Goal: Task Accomplishment & Management: Manage account settings

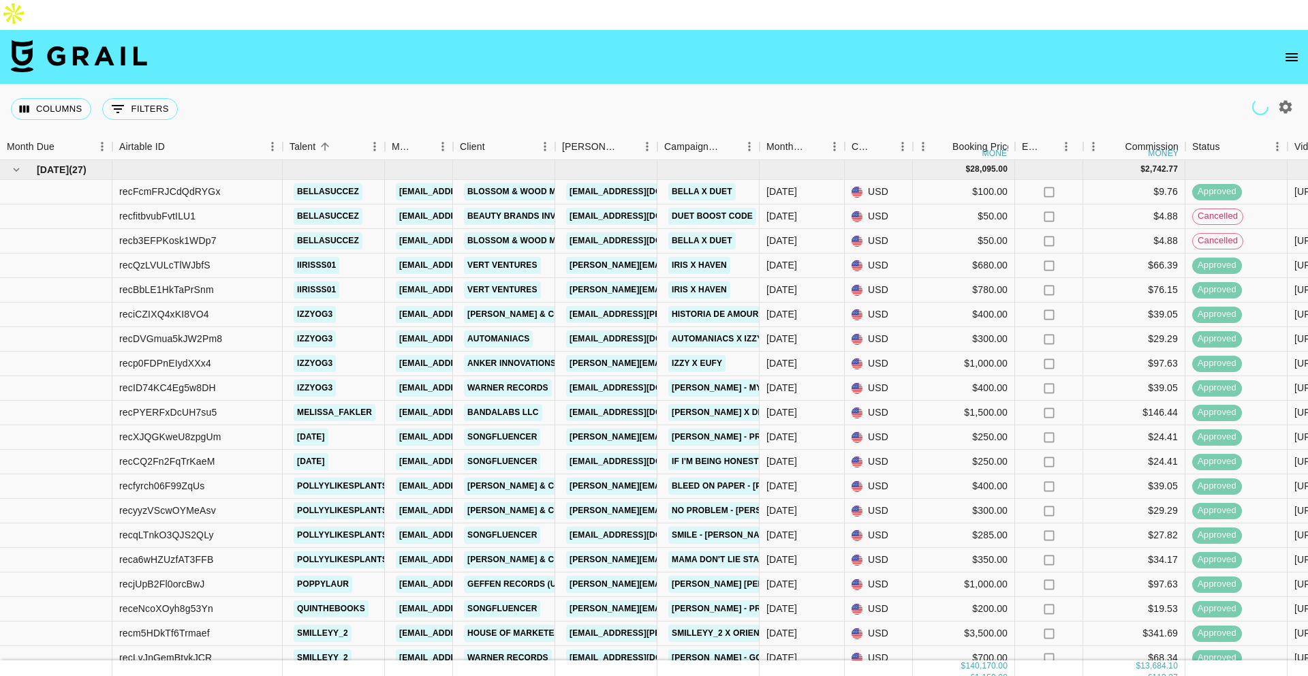
click at [990, 49] on icon "open drawer" at bounding box center [1291, 57] width 16 height 16
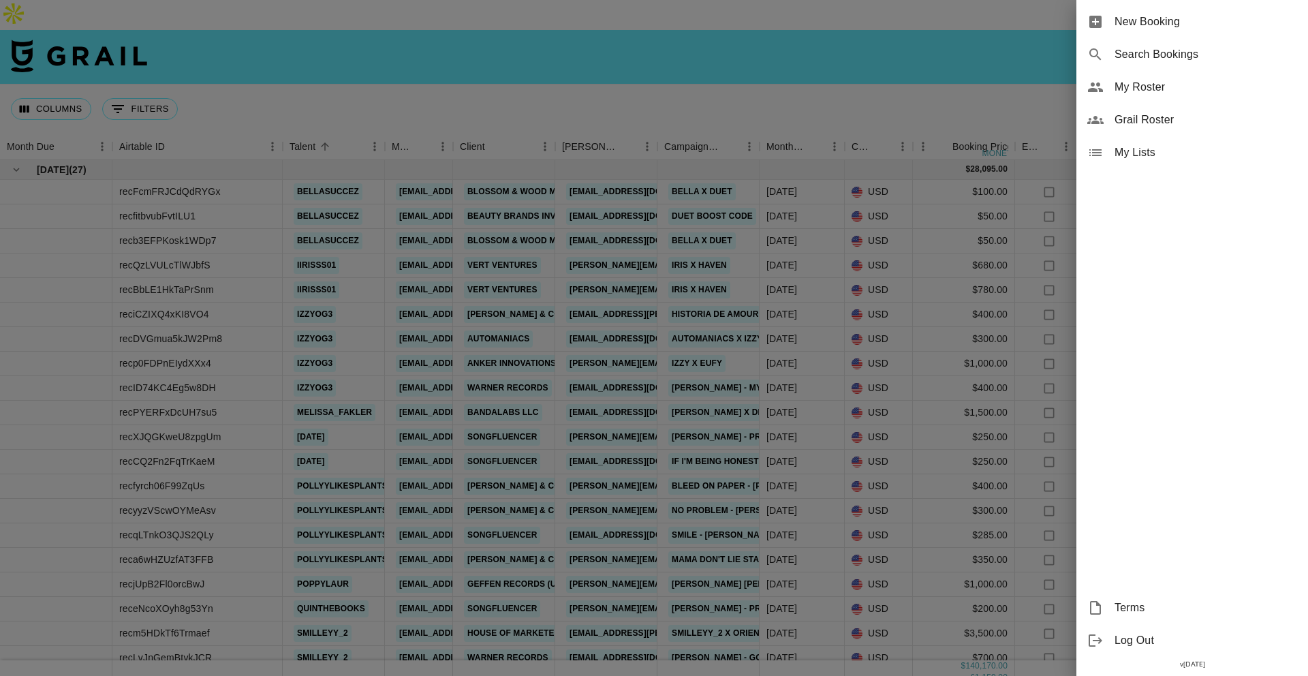
click at [990, 95] on span "My Roster" at bounding box center [1205, 87] width 183 height 16
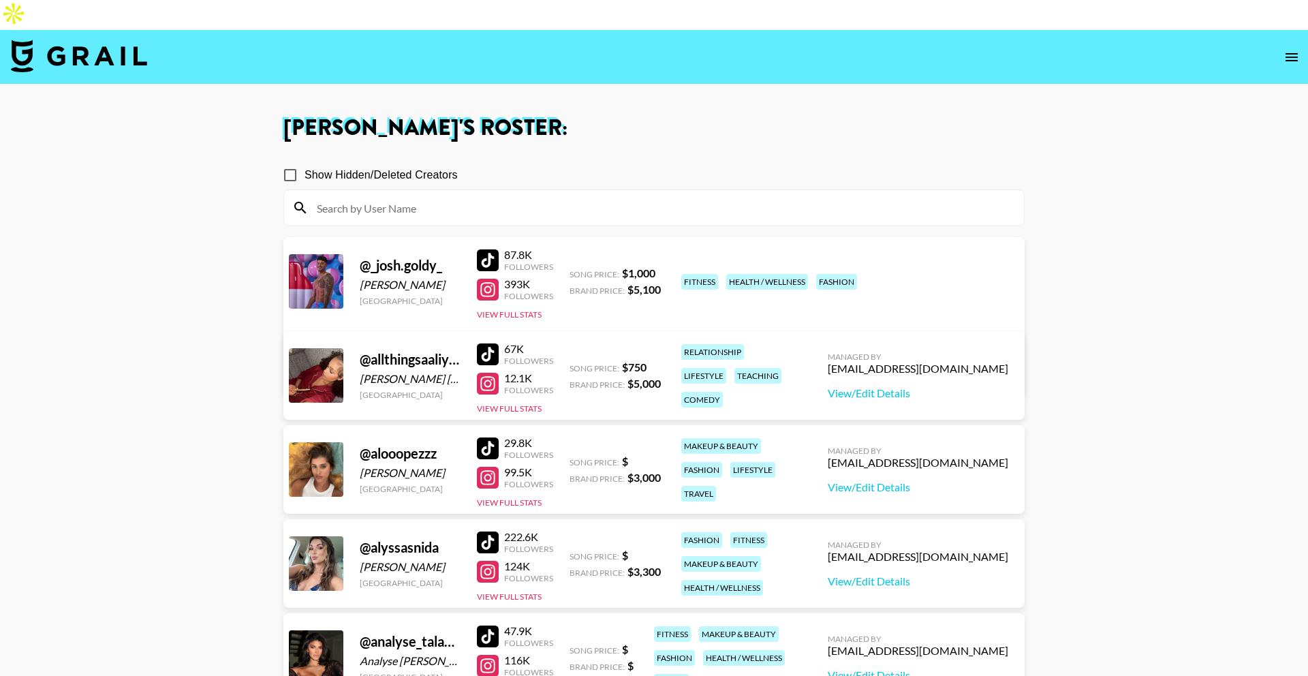
click at [533, 197] on input at bounding box center [662, 208] width 707 height 22
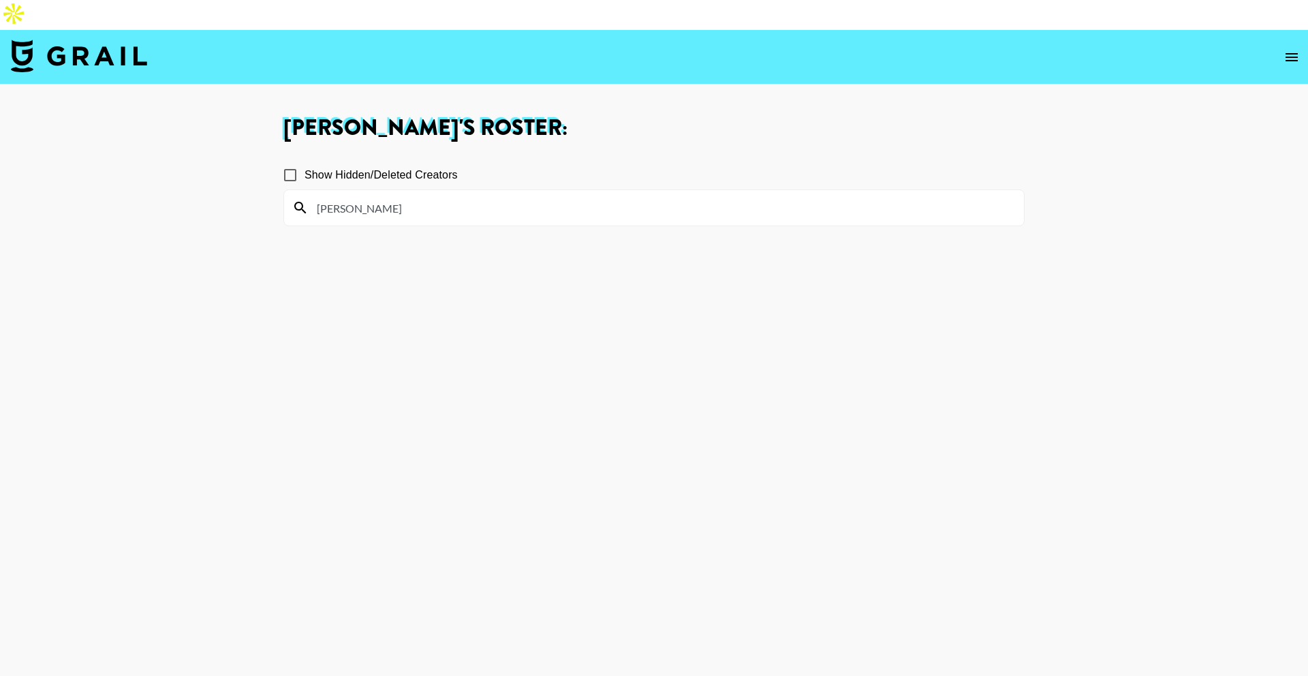
type input "meli"
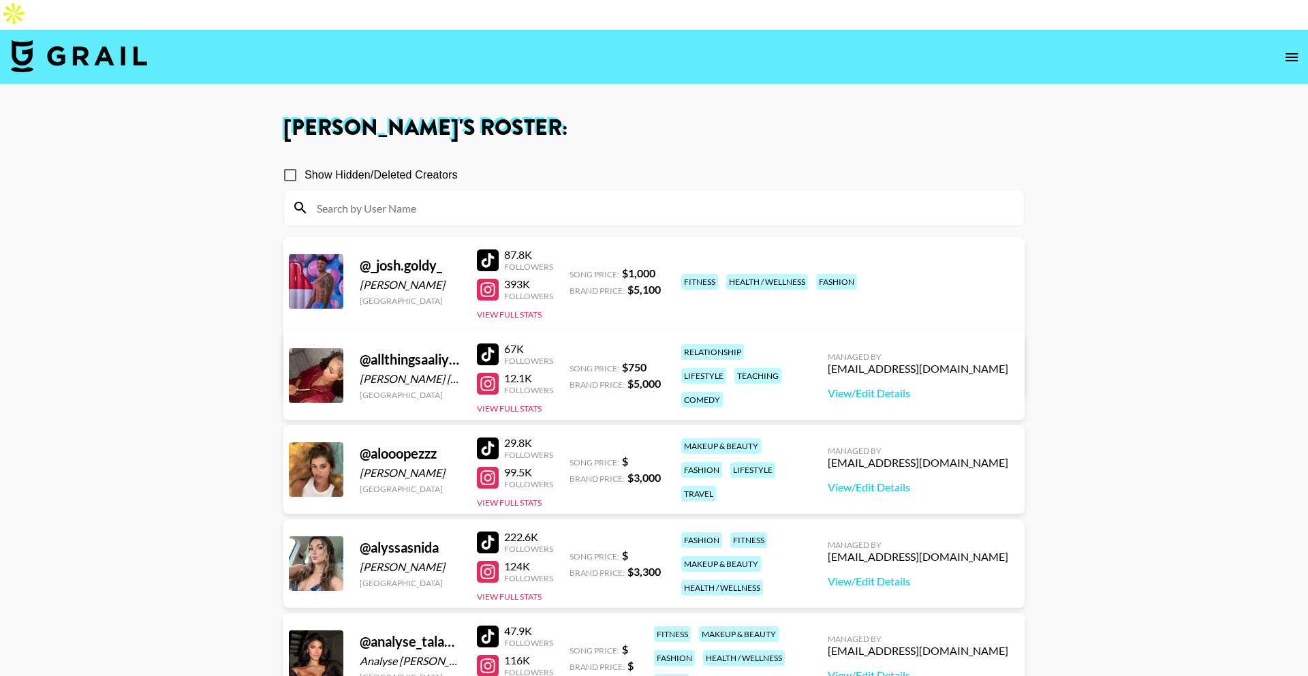
click at [84, 44] on nav at bounding box center [654, 57] width 1308 height 54
click at [99, 40] on img at bounding box center [79, 56] width 136 height 33
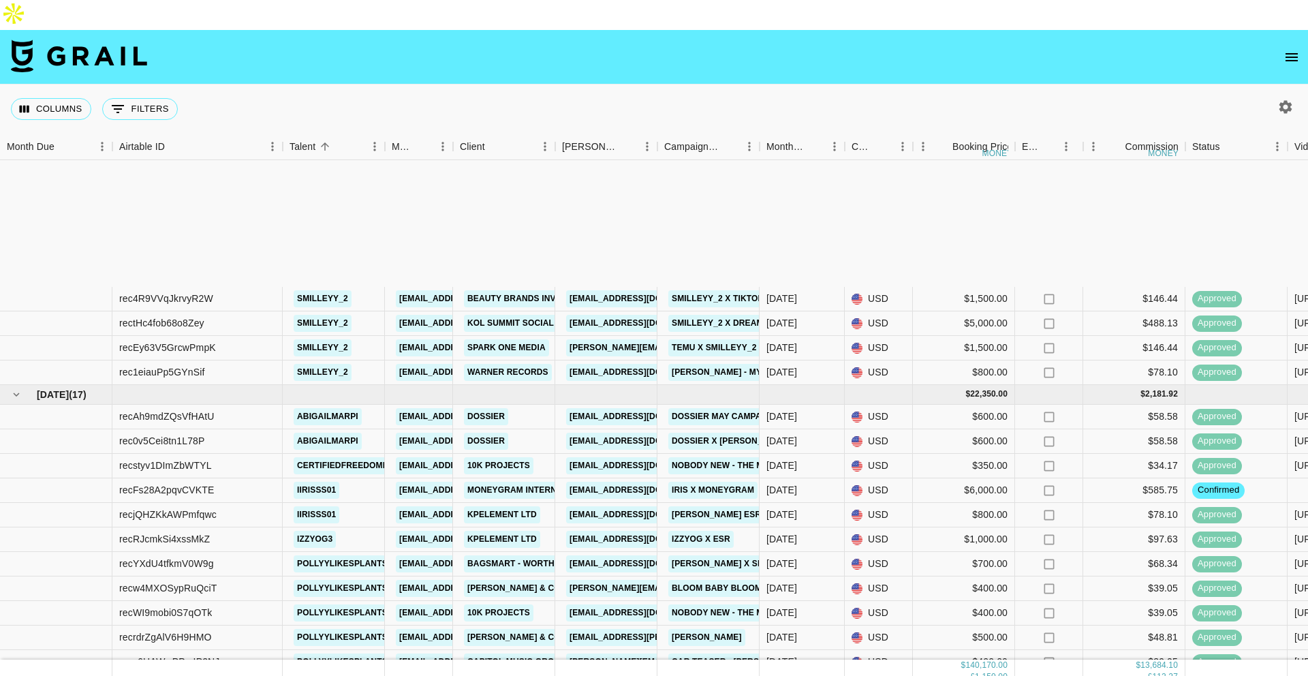
scroll to position [643, 0]
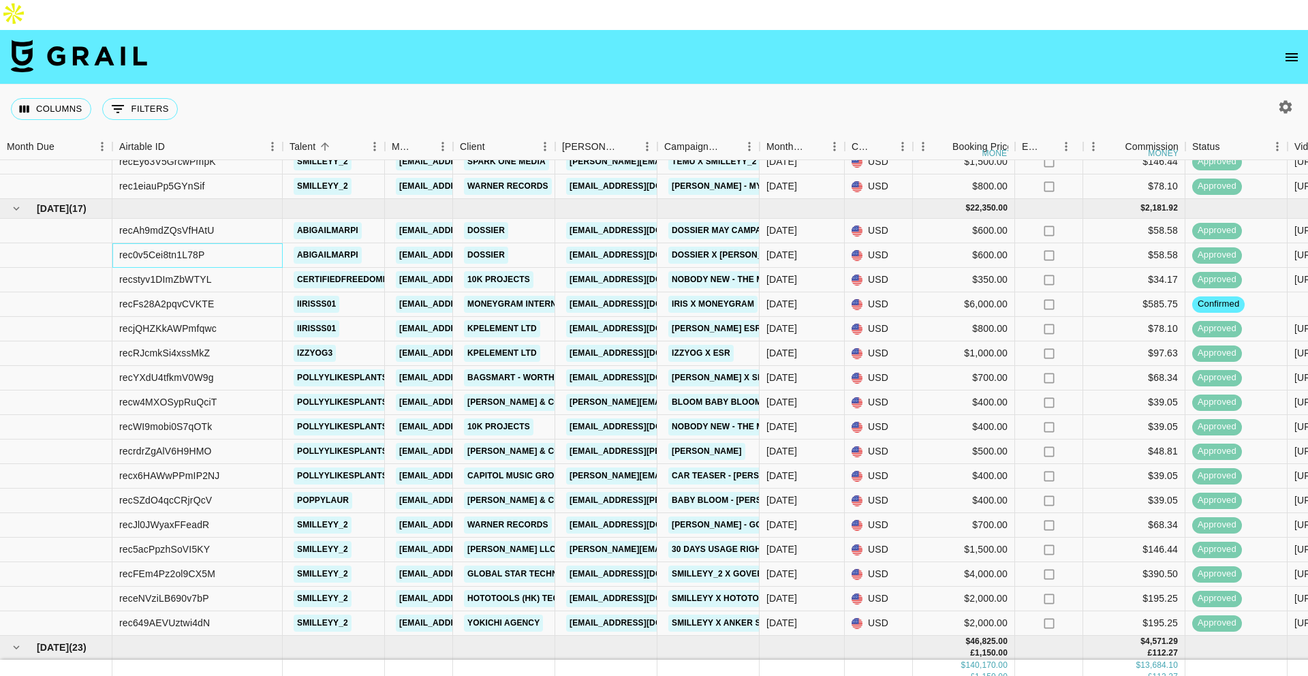
click at [240, 243] on div "rec0v5Cei8tn1L78P" at bounding box center [197, 255] width 170 height 25
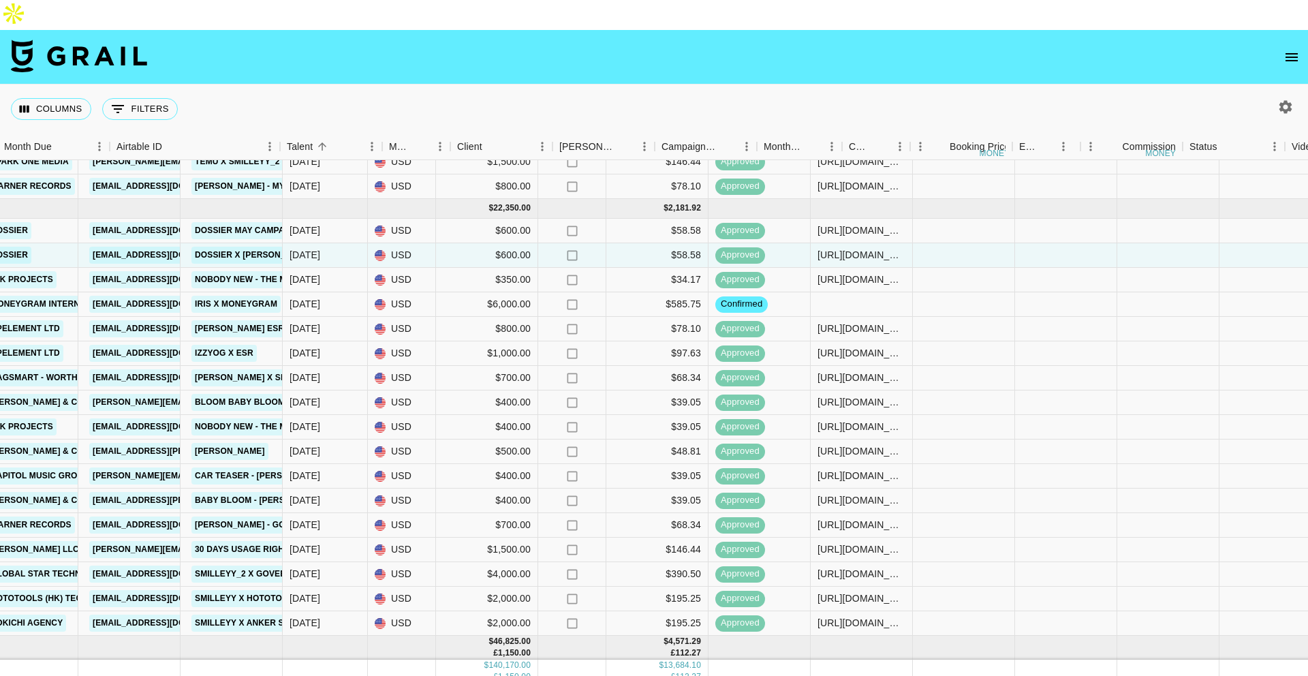
scroll to position [643, 954]
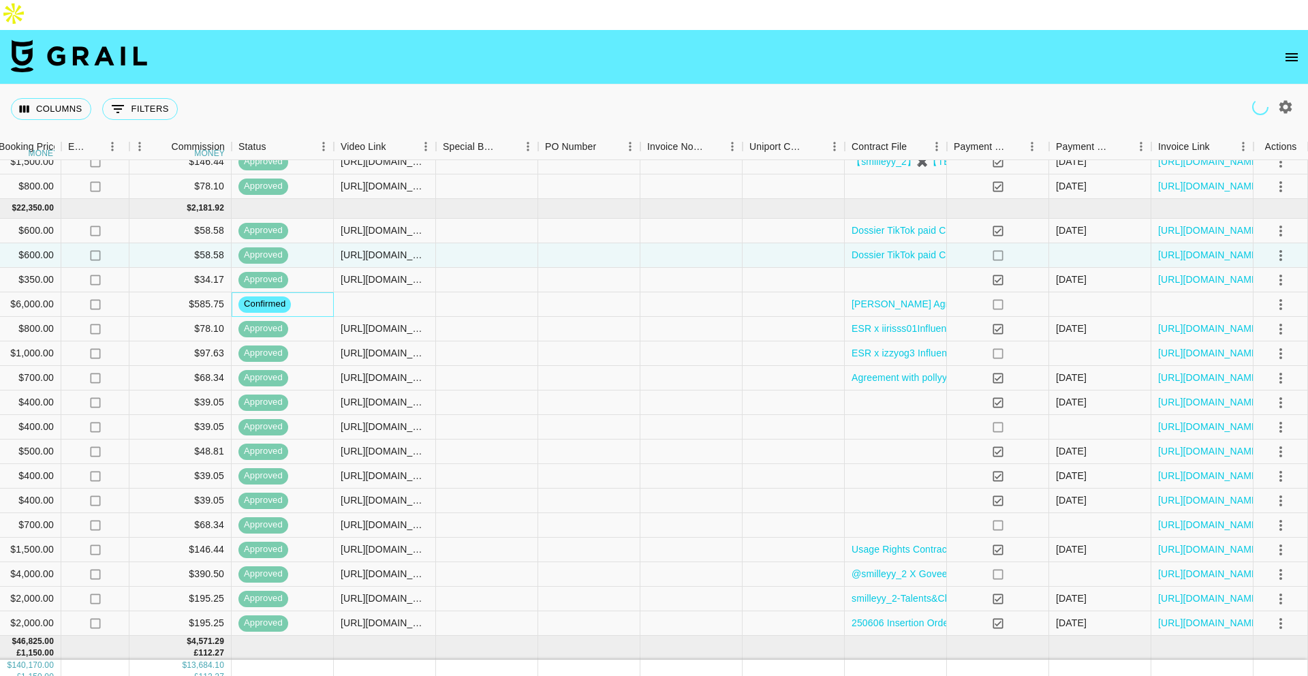
click at [333, 292] on div "confirmed" at bounding box center [283, 304] width 102 height 25
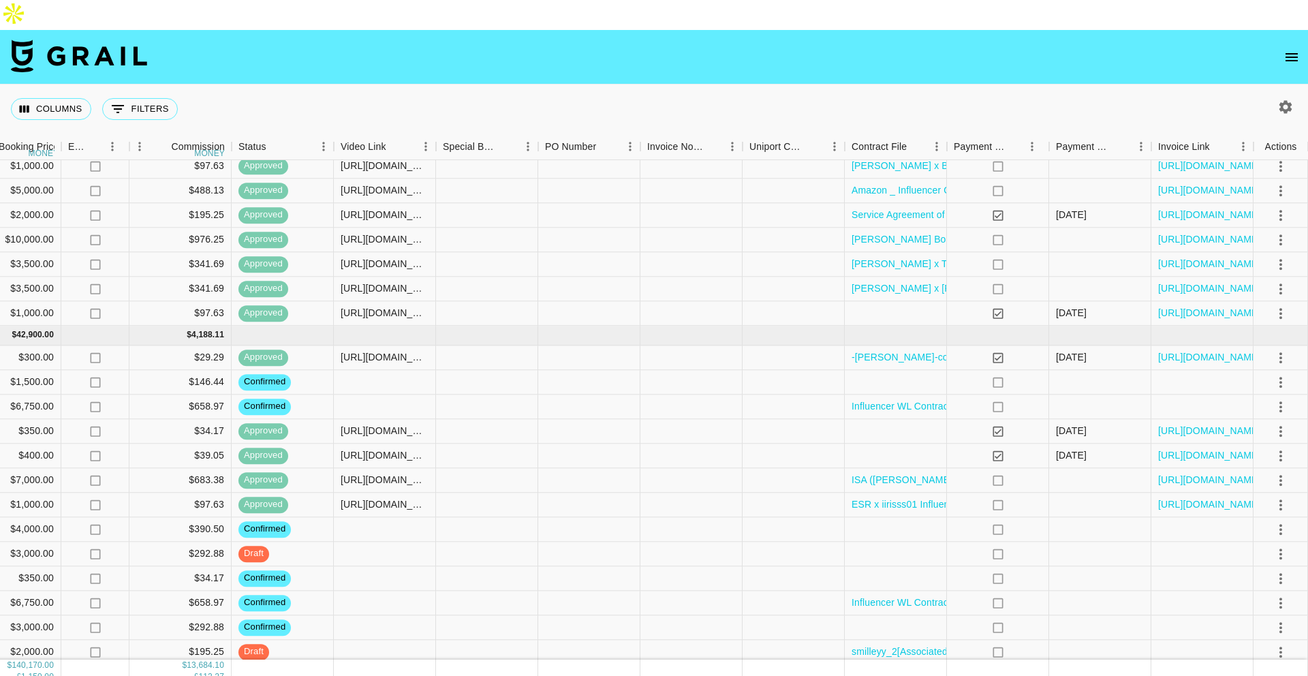
scroll to position [1541, 954]
click at [361, 369] on div at bounding box center [385, 381] width 102 height 25
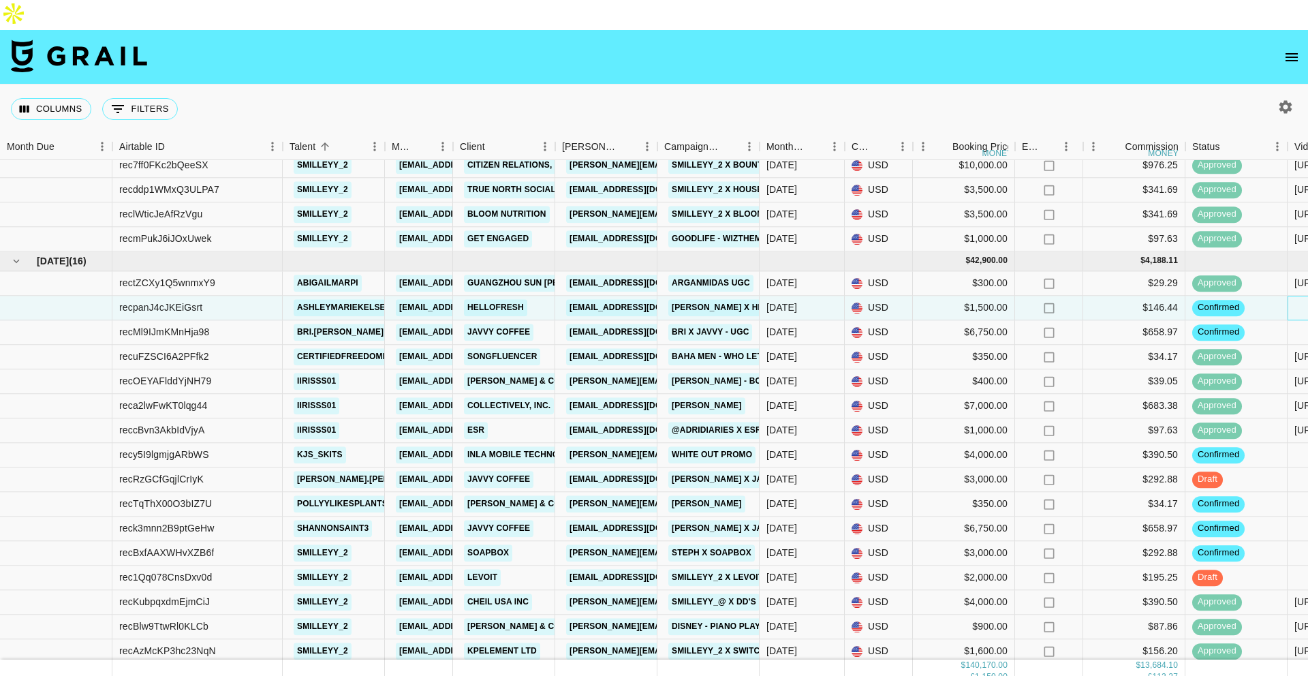
scroll to position [1618, 0]
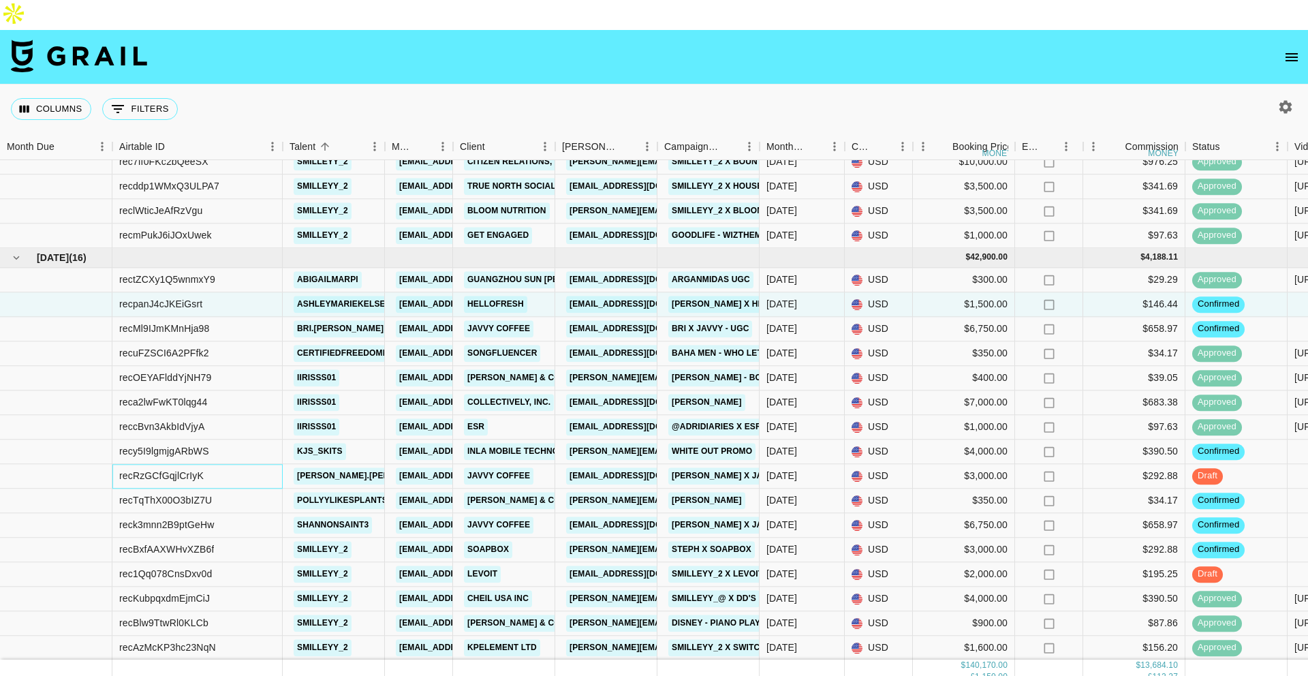
click at [190, 464] on div "recRzGCfGqjlCrIyK" at bounding box center [197, 476] width 170 height 25
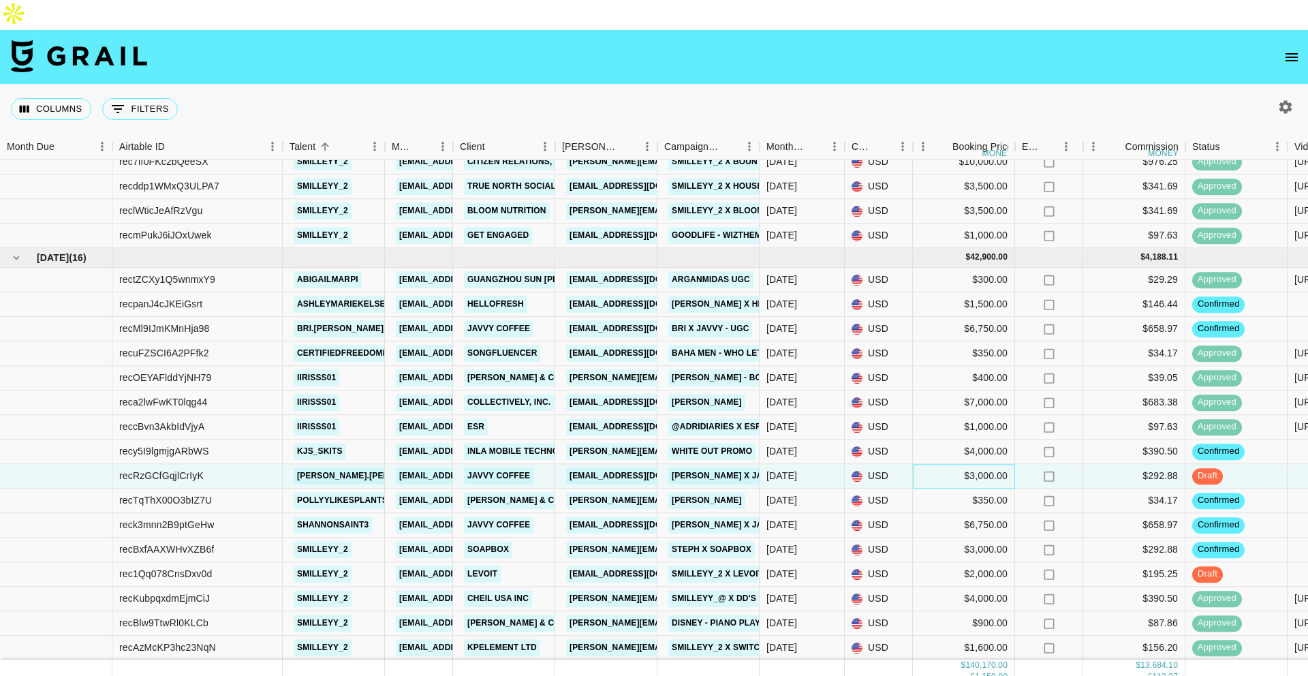
click at [983, 464] on div "$3,000.00" at bounding box center [964, 476] width 102 height 25
type input "1500"
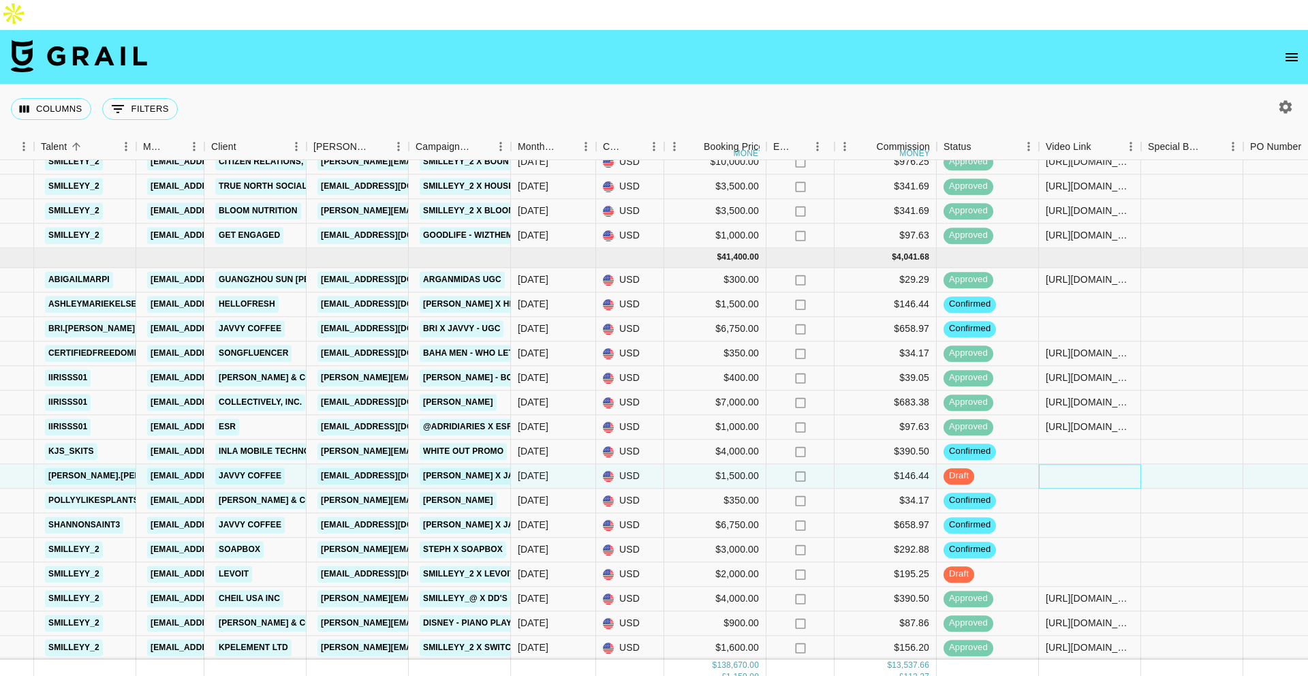
click at [990, 464] on div at bounding box center [1090, 476] width 102 height 25
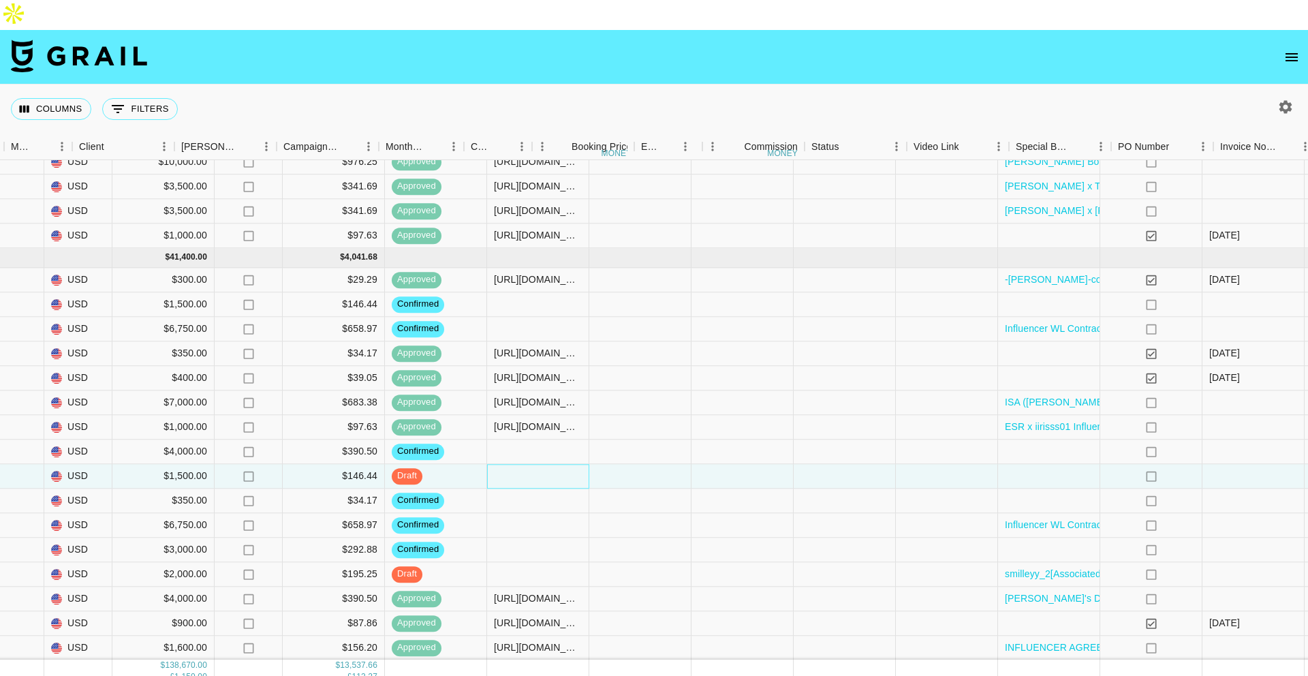
scroll to position [1618, 954]
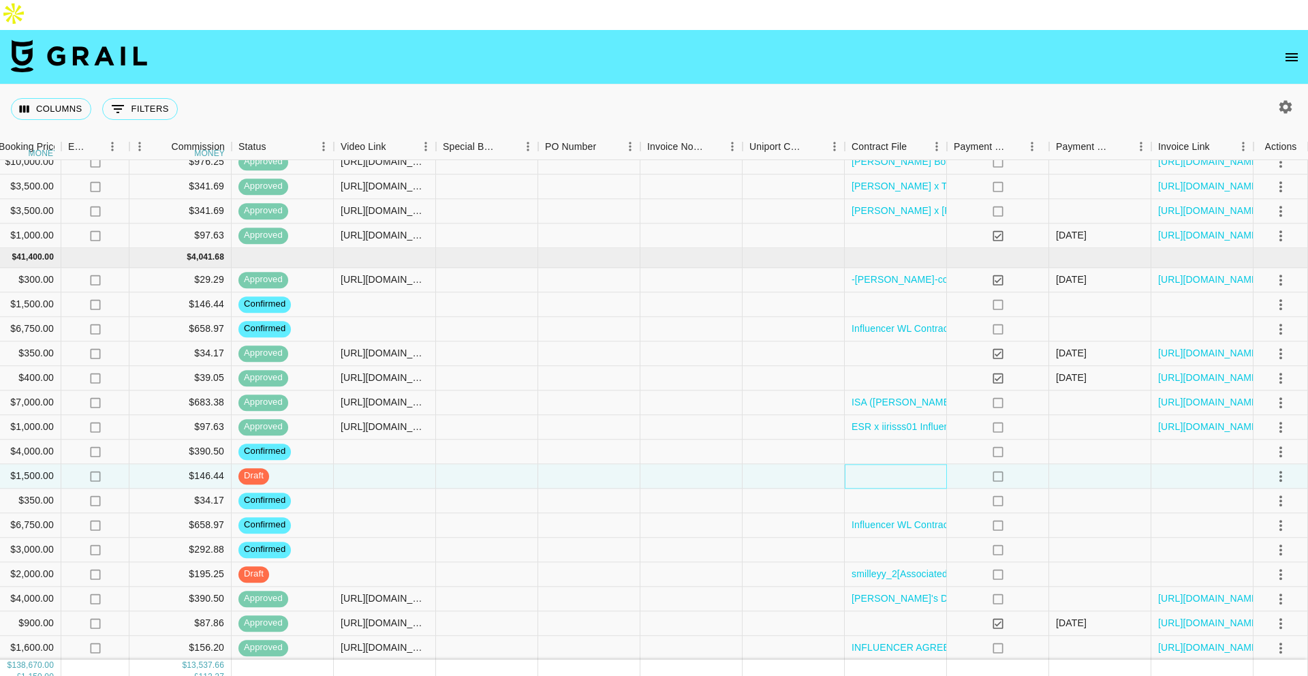
click at [918, 464] on div at bounding box center [896, 476] width 102 height 25
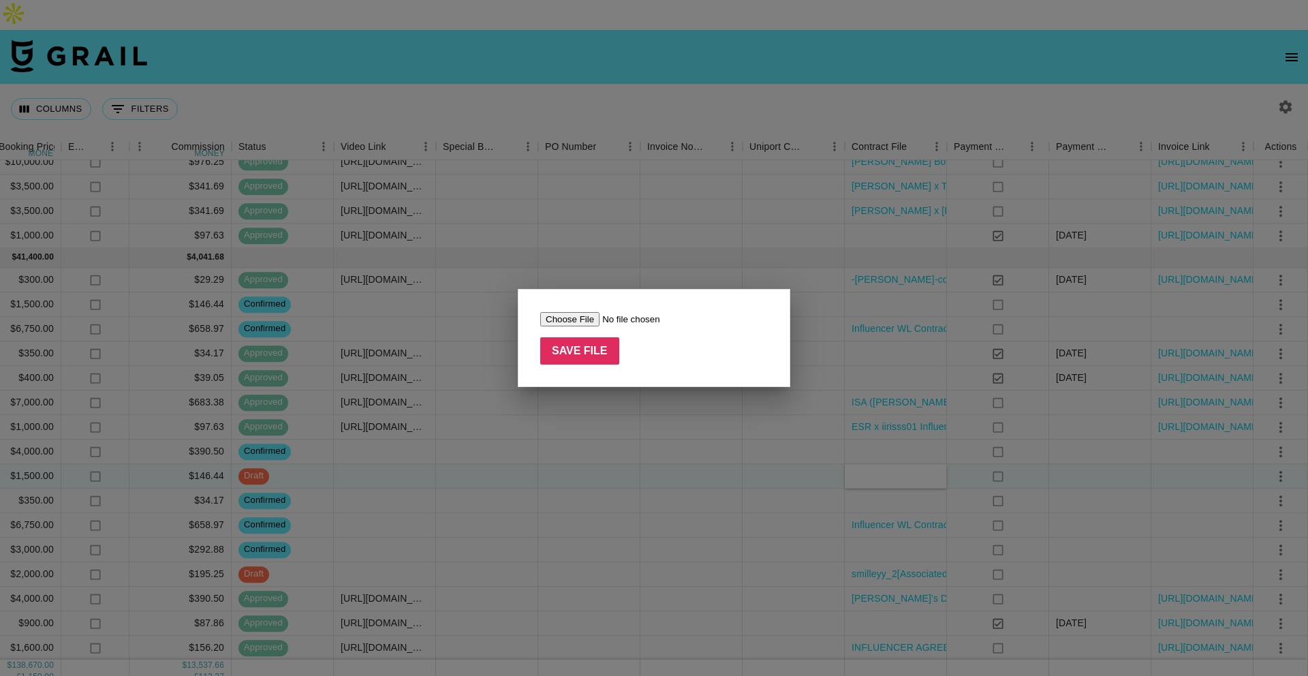
click at [562, 315] on input "file" at bounding box center [626, 319] width 172 height 14
type input "C:\fakepath\influencer-wl-contract-[PERSON_NAME].pdf"
click at [608, 352] on input "Save File" at bounding box center [579, 350] width 79 height 27
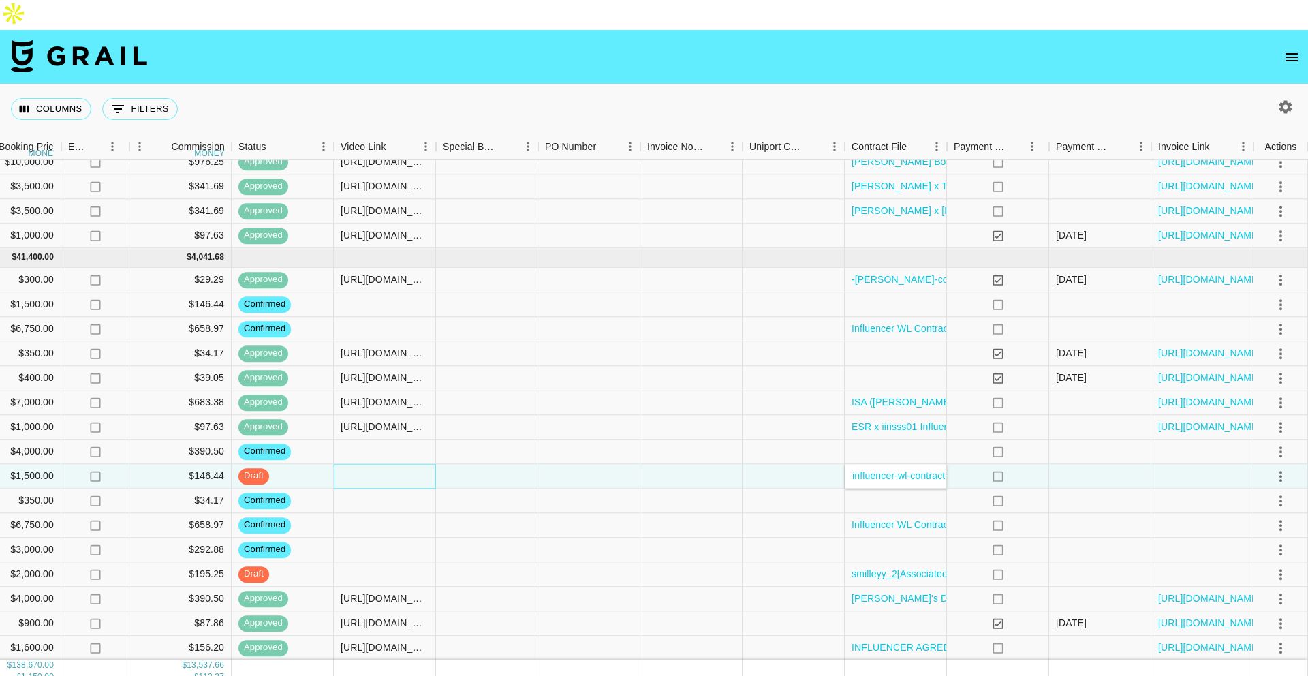
click at [364, 464] on div at bounding box center [385, 476] width 102 height 25
click at [349, 464] on div at bounding box center [385, 476] width 102 height 25
type input "[URL][DOMAIN_NAME]"
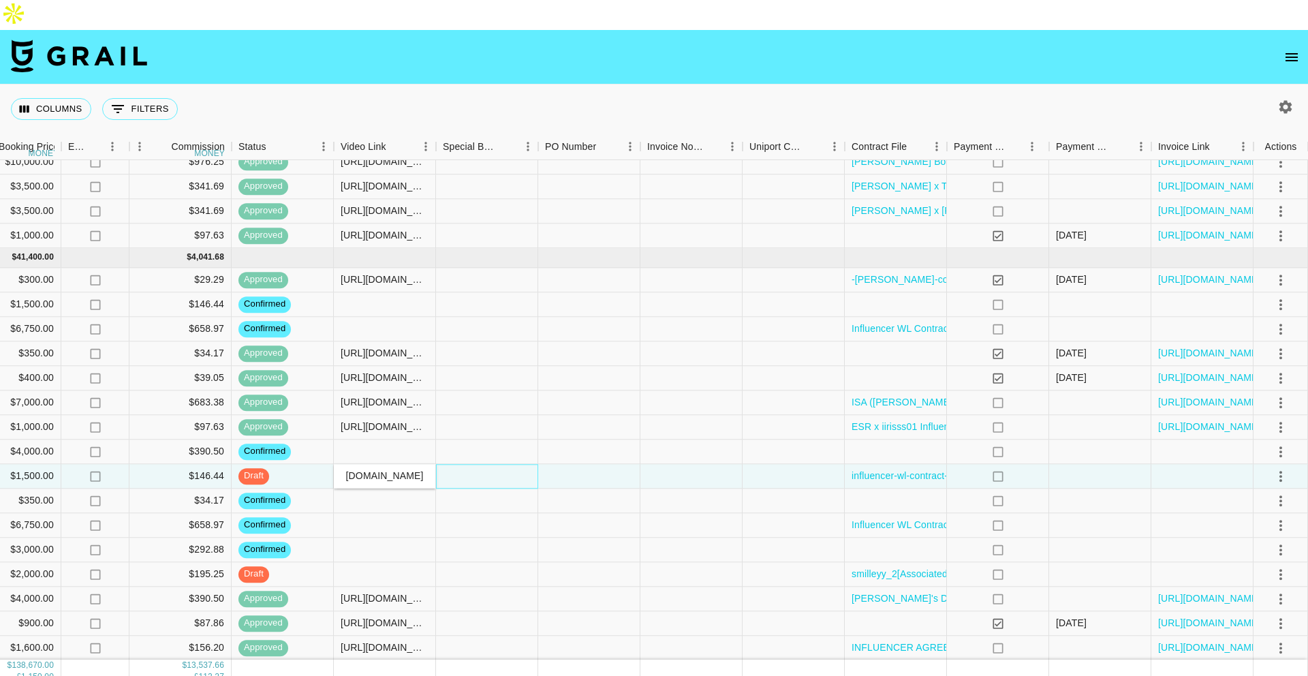
click at [482, 464] on div at bounding box center [487, 476] width 102 height 25
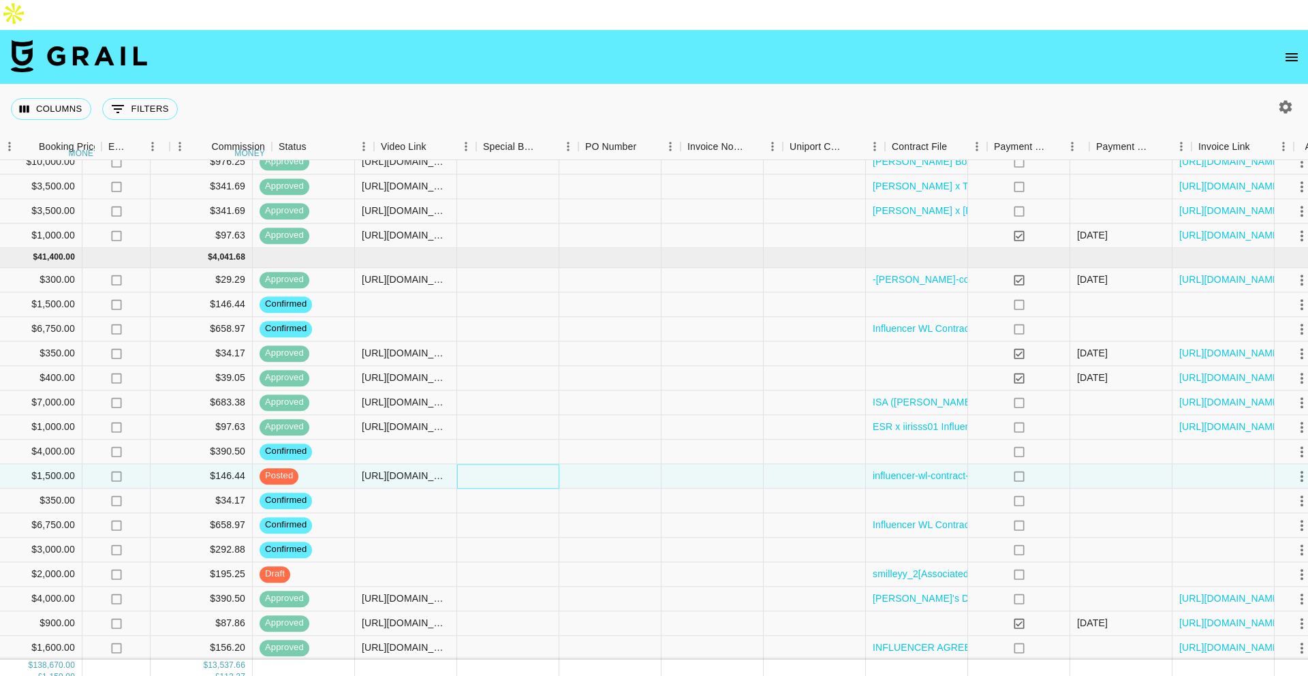
scroll to position [1618, 954]
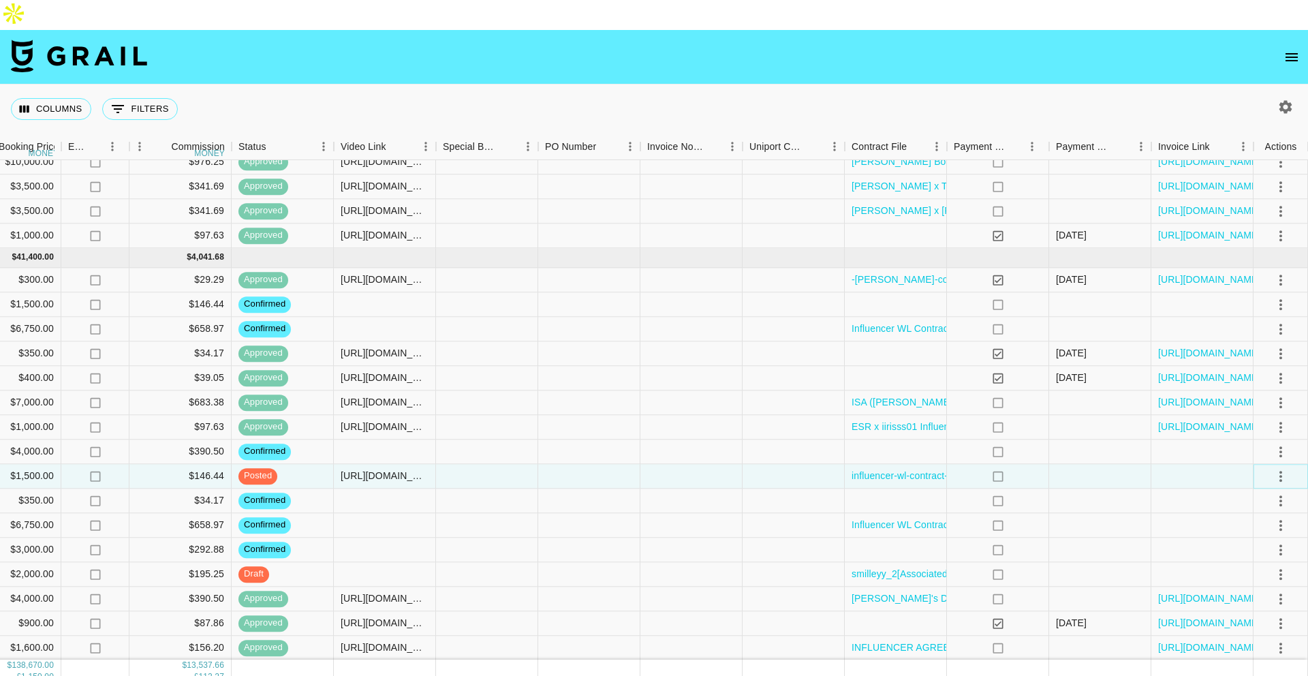
click at [990, 468] on icon "select merge strategy" at bounding box center [1280, 476] width 16 height 16
click at [990, 531] on div "Approve" at bounding box center [1251, 573] width 42 height 16
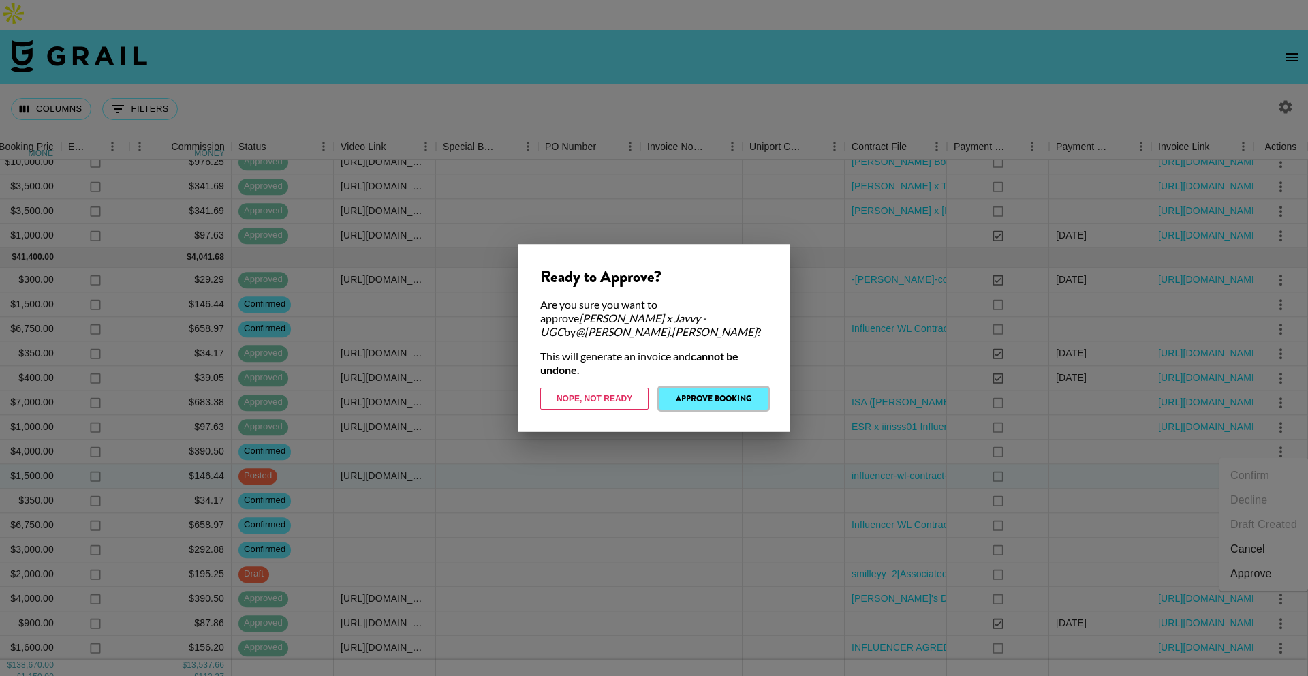
click at [718, 396] on button "Approve Booking" at bounding box center [713, 399] width 108 height 22
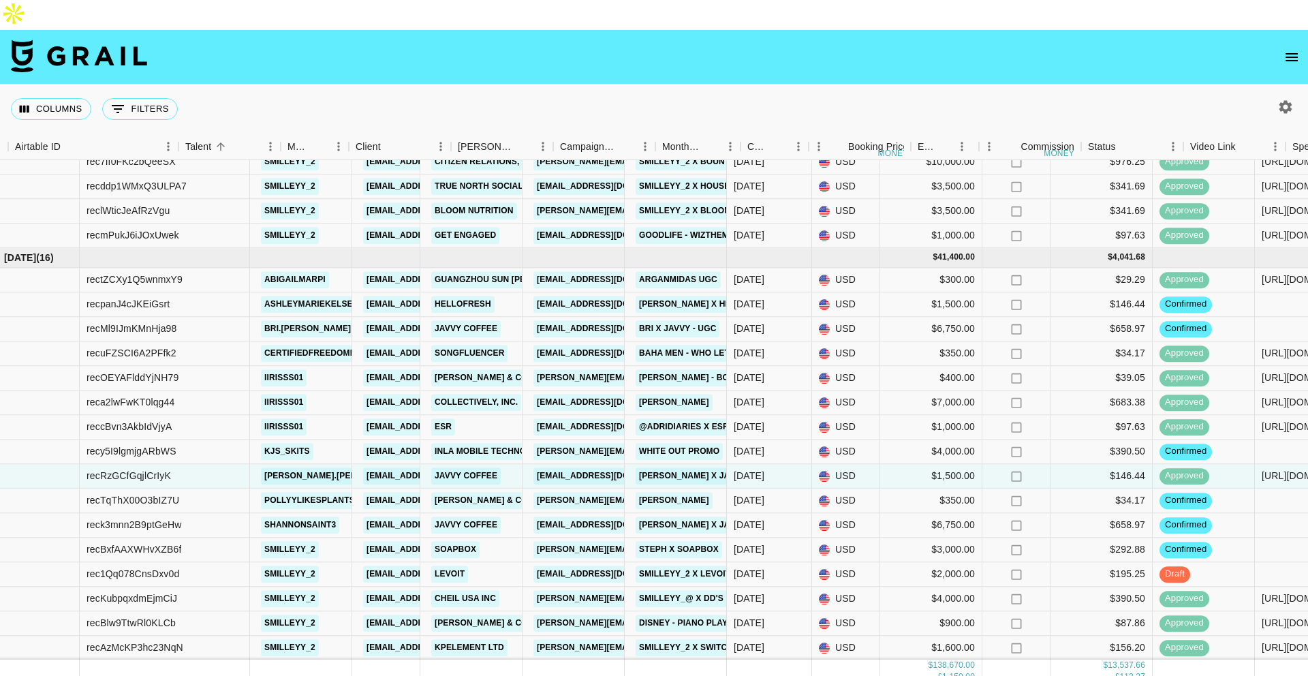
scroll to position [1618, 0]
